Goal: Task Accomplishment & Management: Use online tool/utility

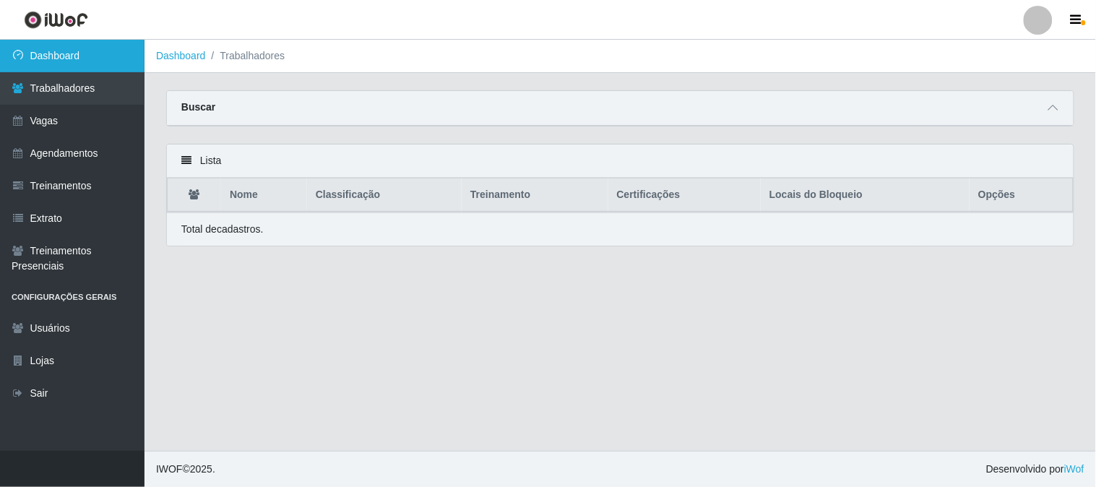
click at [76, 61] on link "Dashboard" at bounding box center [72, 56] width 145 height 33
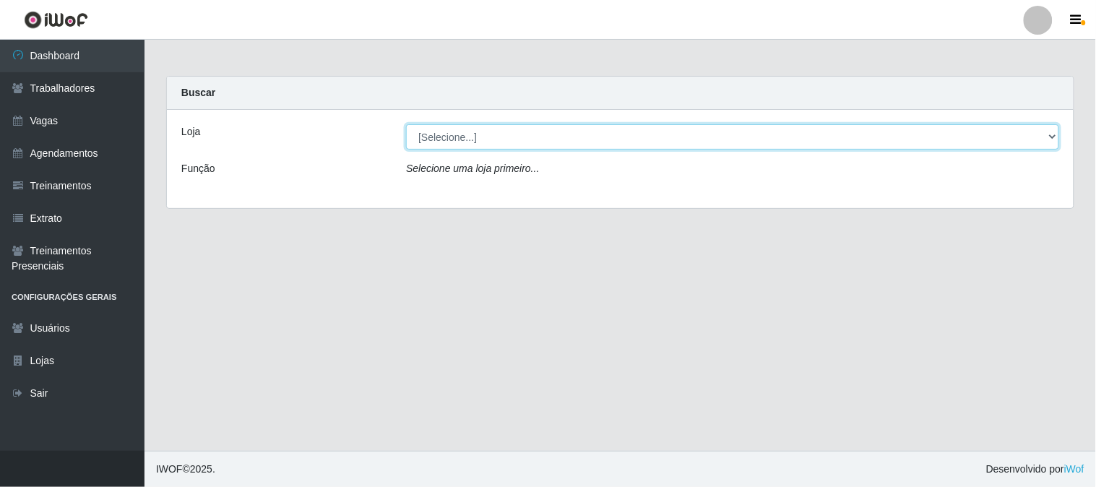
click at [503, 142] on select "[Selecione...] Sapore D'italia" at bounding box center [732, 136] width 653 height 25
select select "266"
click at [406, 124] on select "[Selecione...] Sapore D'italia" at bounding box center [732, 136] width 653 height 25
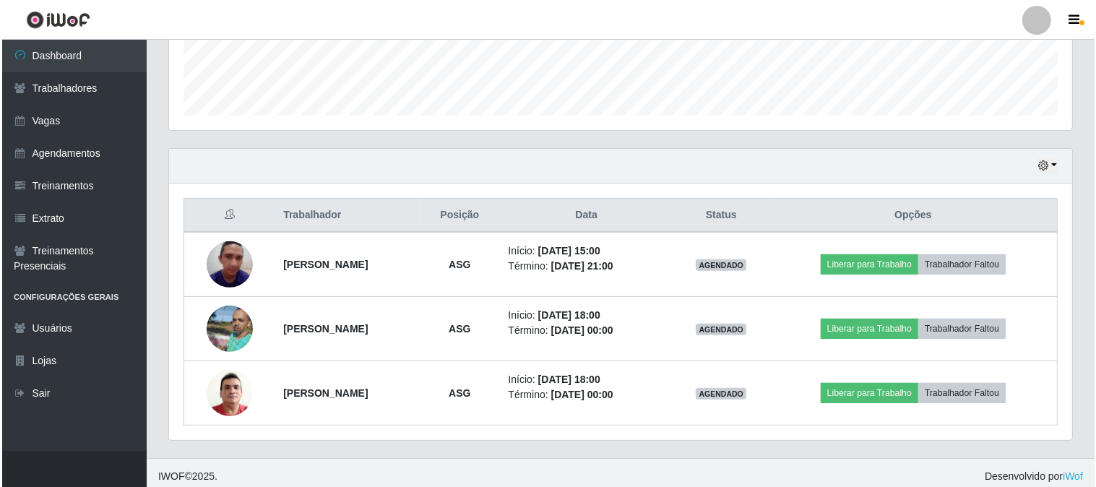
scroll to position [408, 0]
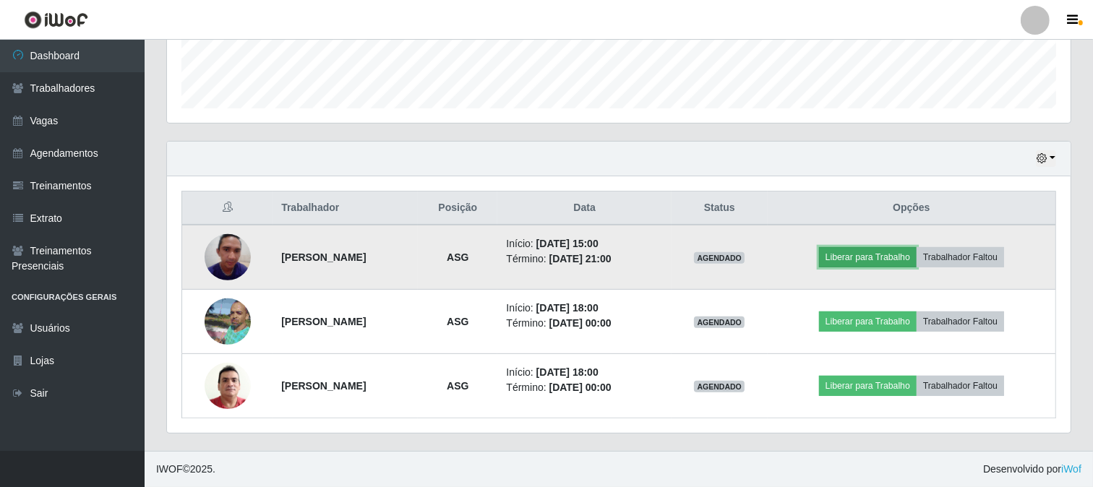
click at [860, 257] on button "Liberar para Trabalho" at bounding box center [868, 257] width 98 height 20
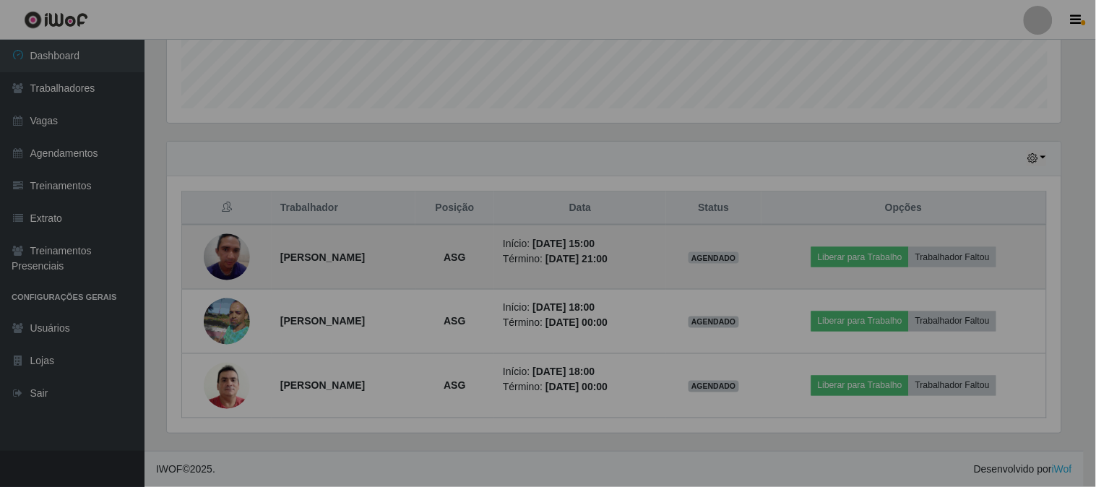
scroll to position [299, 903]
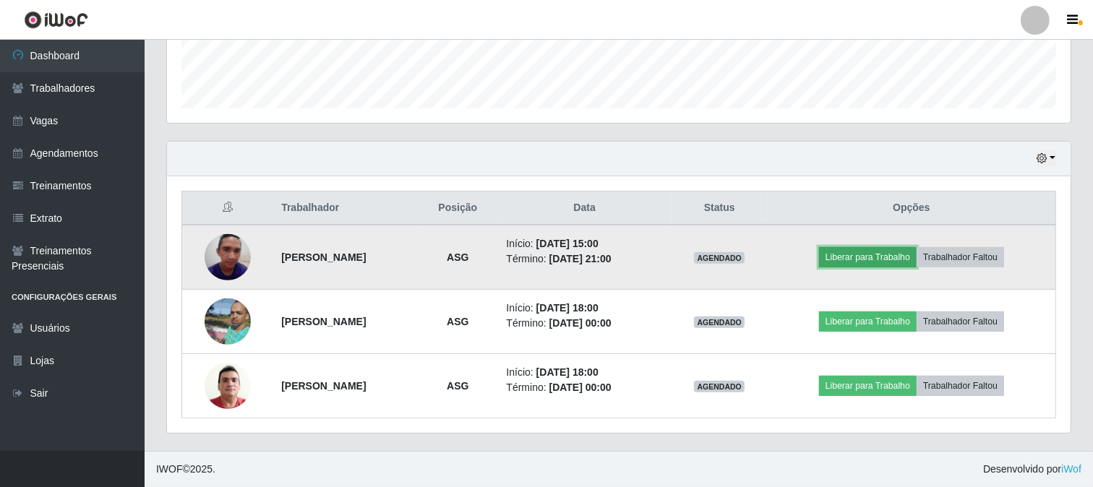
click at [847, 258] on button "Liberar para Trabalho" at bounding box center [868, 257] width 98 height 20
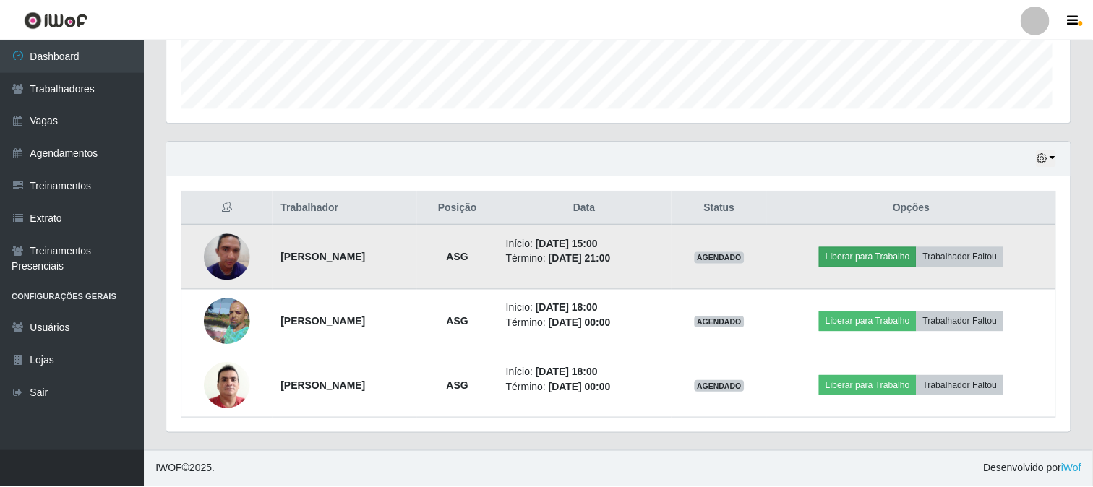
scroll to position [299, 894]
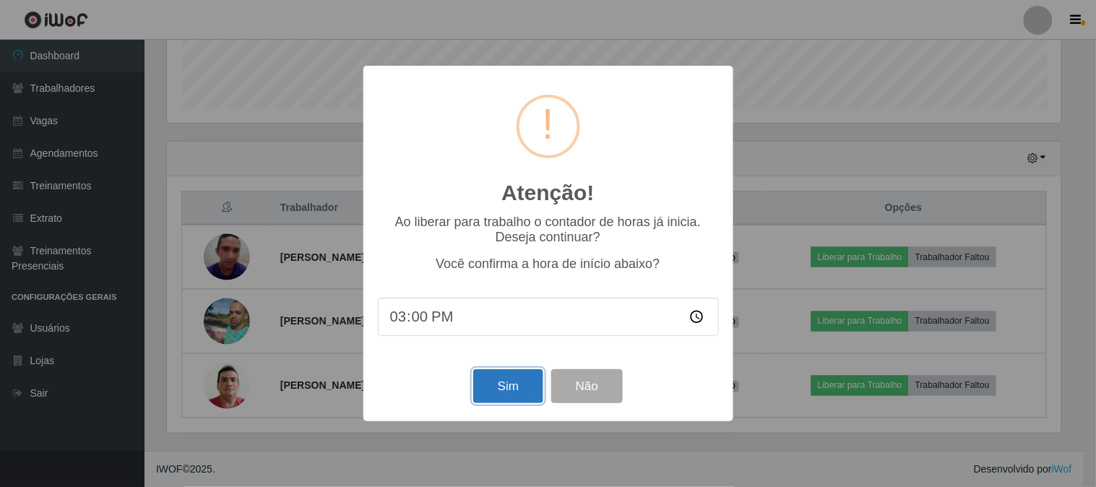
click at [511, 384] on button "Sim" at bounding box center [508, 386] width 70 height 34
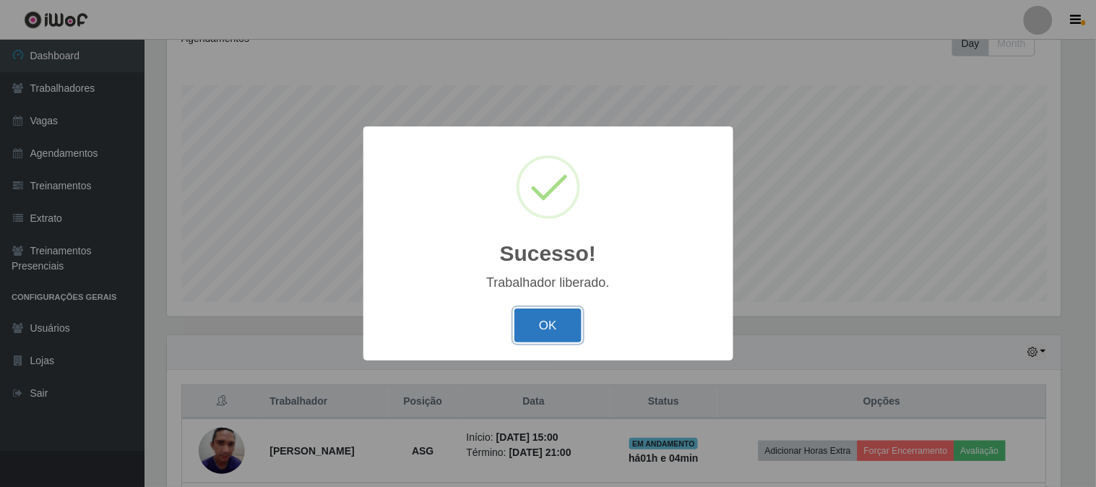
click at [553, 322] on button "OK" at bounding box center [548, 326] width 67 height 34
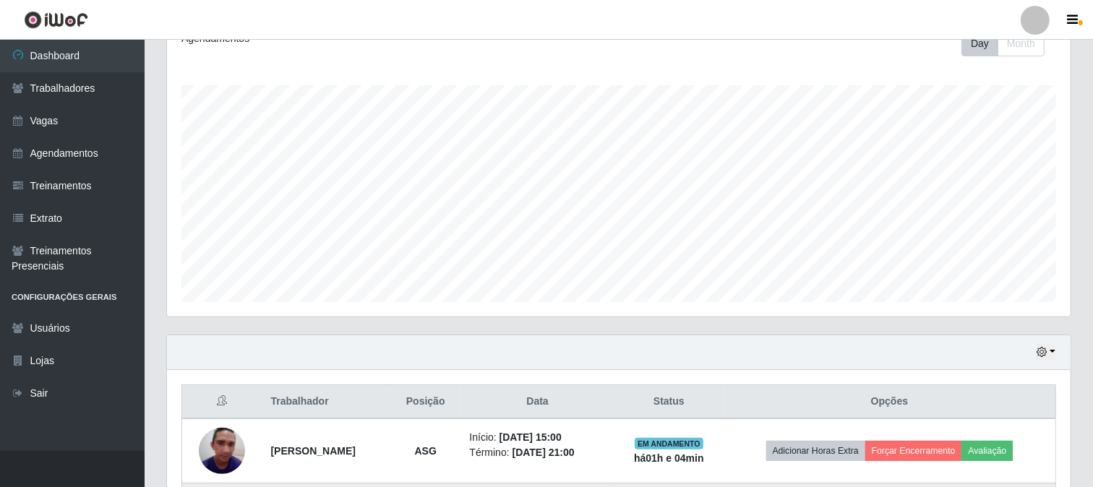
scroll to position [408, 0]
